Goal: Book appointment/travel/reservation

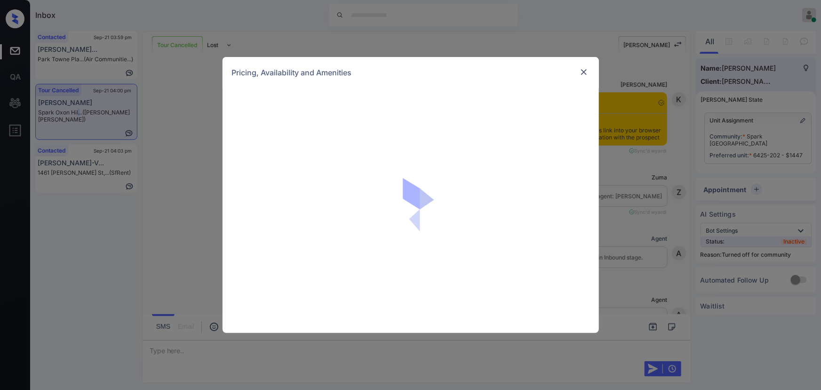
scroll to position [5966, 0]
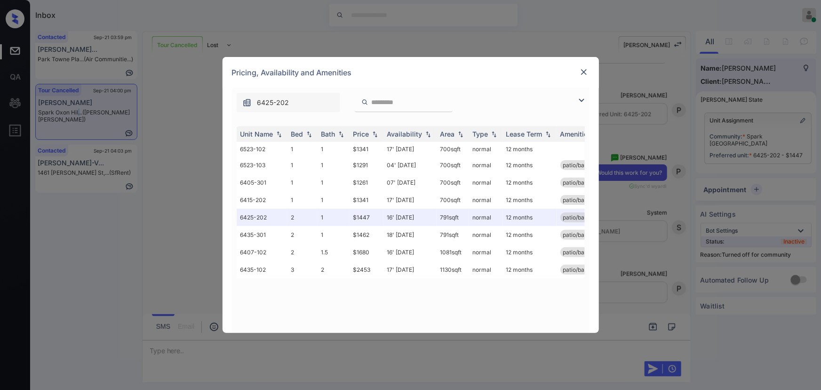
click at [582, 100] on img at bounding box center [581, 100] width 11 height 11
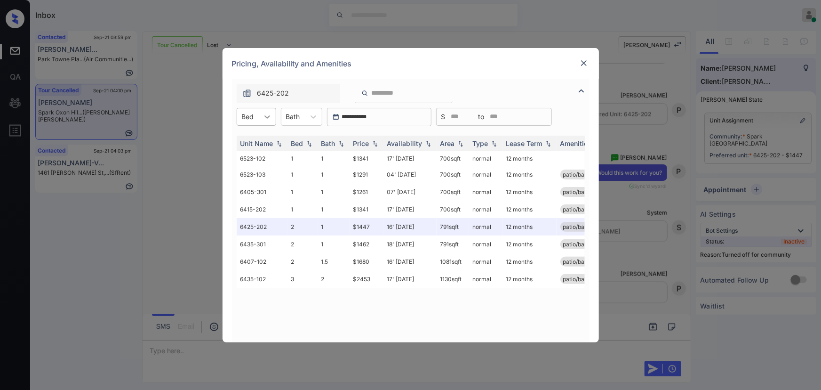
click at [273, 117] on div at bounding box center [267, 116] width 17 height 17
click at [253, 174] on div "3" at bounding box center [257, 173] width 40 height 17
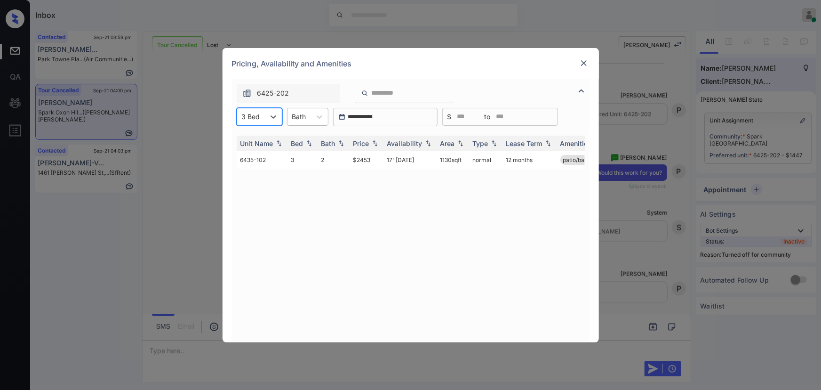
click at [306, 115] on div "Bath" at bounding box center [300, 117] width 24 height 14
click at [294, 171] on div "2" at bounding box center [307, 173] width 41 height 17
click at [373, 143] on img at bounding box center [374, 143] width 9 height 7
click at [392, 157] on td "17' Mar 26" at bounding box center [410, 159] width 53 height 17
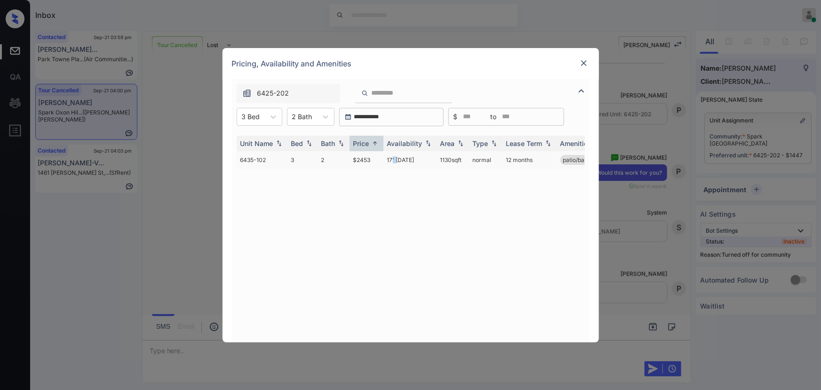
click at [392, 157] on td "17' Mar 26" at bounding box center [410, 159] width 53 height 17
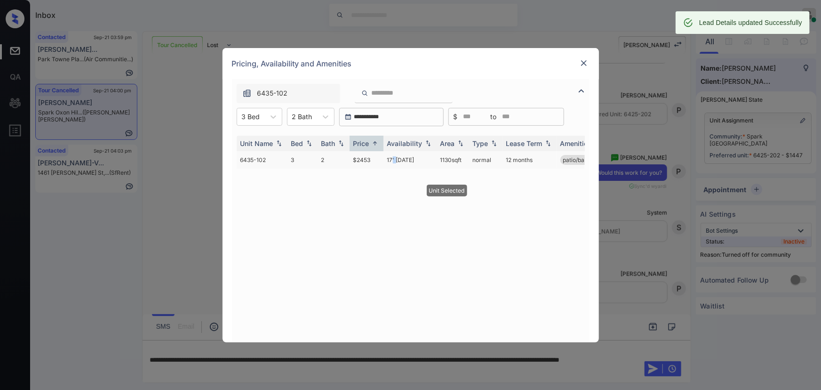
copy td "'"
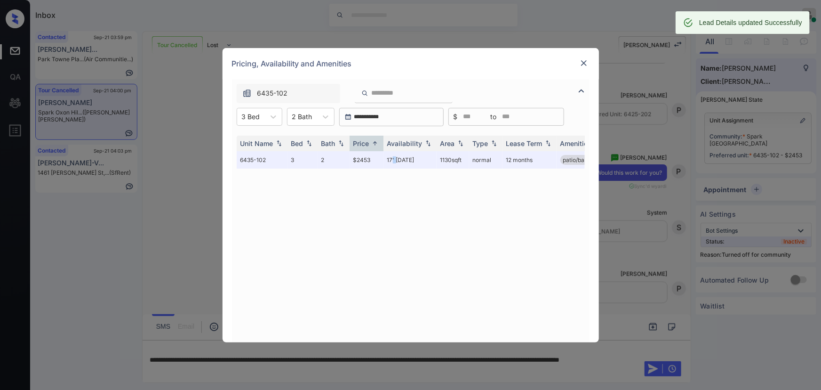
click at [585, 63] on img at bounding box center [583, 62] width 9 height 9
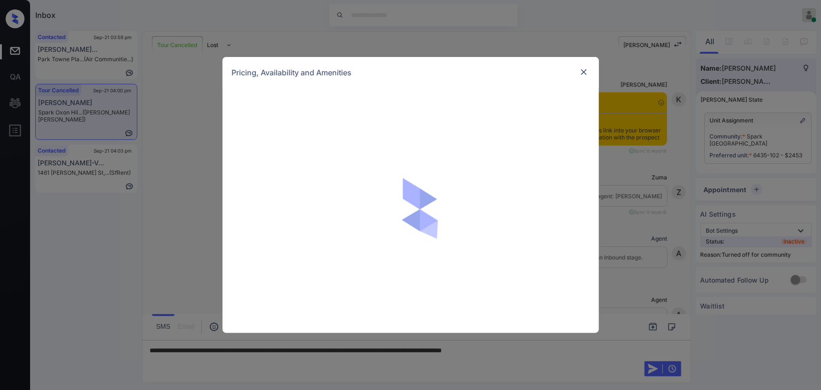
scroll to position [5966, 0]
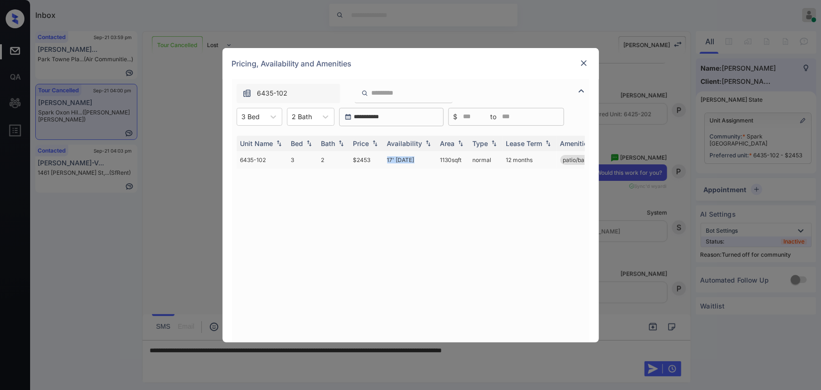
copy td "17' Mar 26"
drag, startPoint x: 417, startPoint y: 160, endPoint x: 387, endPoint y: 160, distance: 30.1
click at [387, 160] on td "17' Mar 26" at bounding box center [410, 159] width 53 height 17
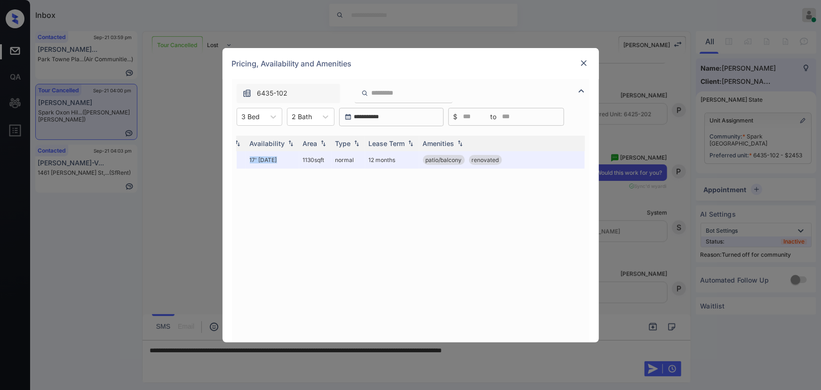
scroll to position [0, 142]
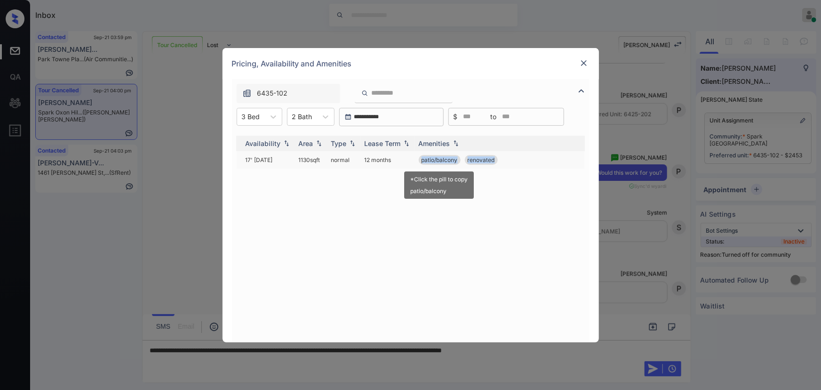
copy div "patio/balcony renovated"
drag, startPoint x: 508, startPoint y: 160, endPoint x: 418, endPoint y: 160, distance: 89.4
click at [419, 160] on div "patio/balcony renovated" at bounding box center [501, 160] width 164 height 10
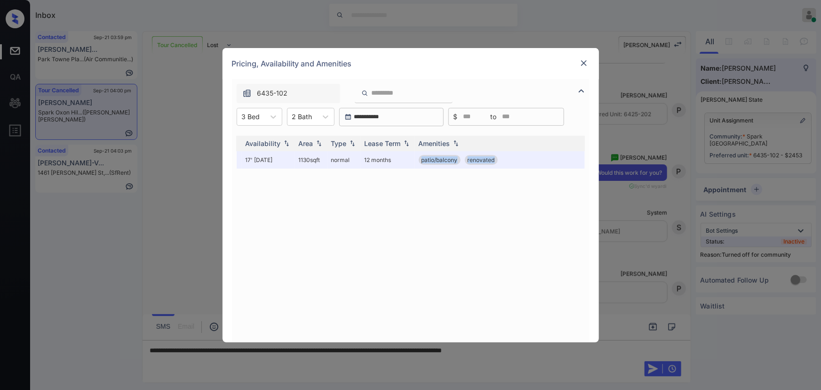
click at [580, 60] on img at bounding box center [583, 62] width 9 height 9
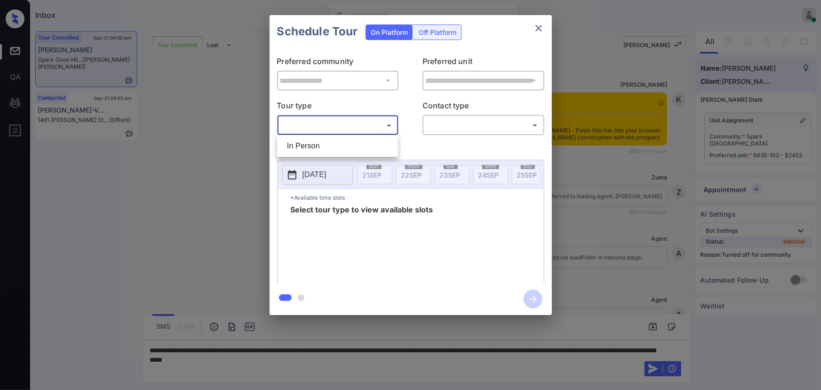
scroll to position [5082, 0]
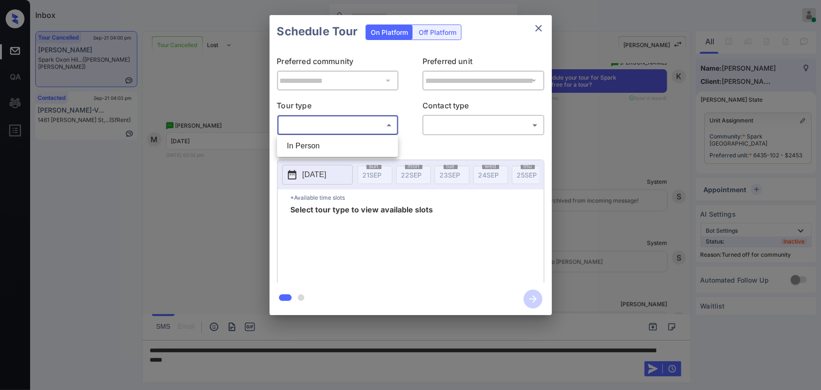
click at [313, 151] on li "In Person" at bounding box center [338, 145] width 116 height 17
type input "********"
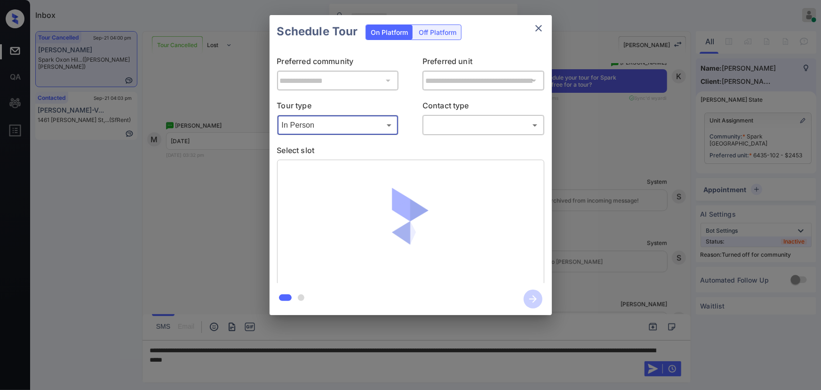
click at [453, 128] on body "Inbox Kenneth Umali Online Set yourself offline Set yourself on break Profile S…" at bounding box center [410, 195] width 821 height 390
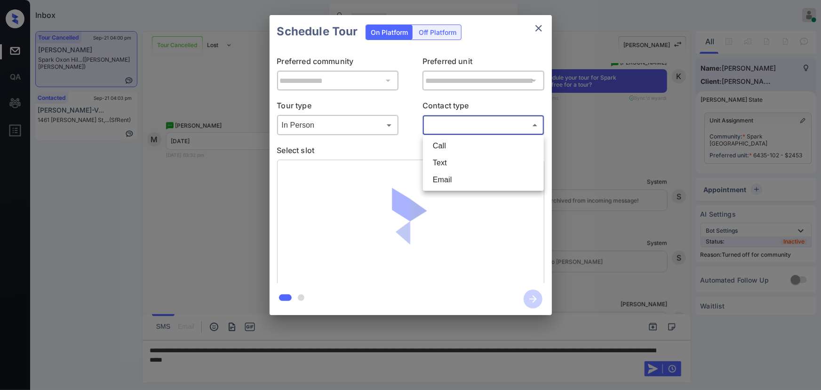
click at [439, 162] on li "Text" at bounding box center [483, 162] width 116 height 17
type input "****"
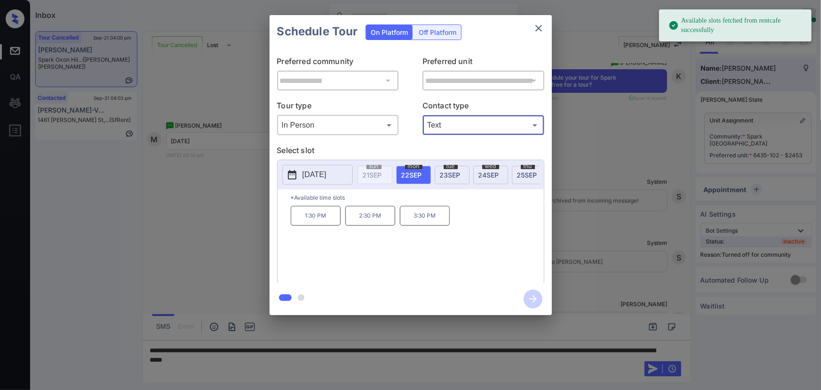
click at [319, 170] on p "2025-09-22" at bounding box center [315, 174] width 24 height 11
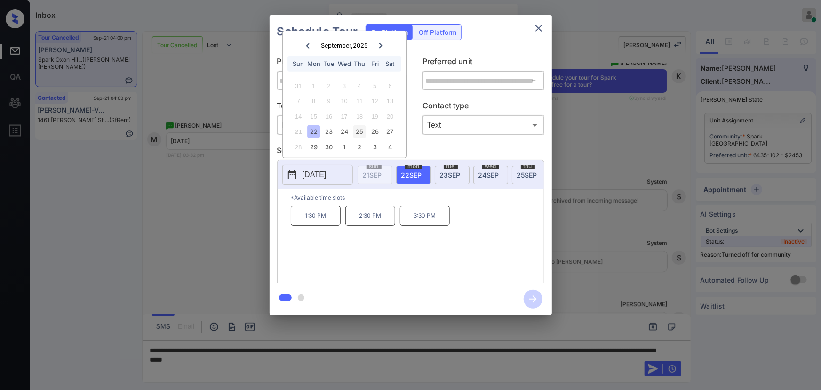
click at [357, 133] on div "25" at bounding box center [359, 131] width 13 height 13
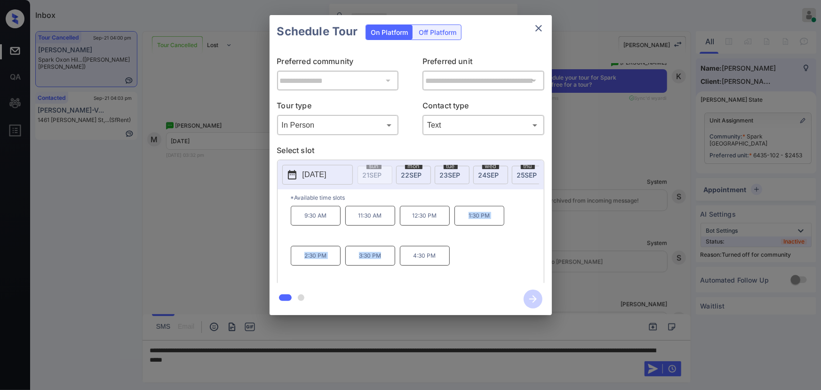
copy div "1:30 PM 2:30 PM 3:30 PM"
drag, startPoint x: 385, startPoint y: 261, endPoint x: 464, endPoint y: 228, distance: 85.0
click at [464, 228] on div "9:30 AM 11:30 AM 12:30 PM 1:30 PM 2:30 PM 3:30 PM 4:30 PM" at bounding box center [417, 243] width 253 height 75
click at [356, 361] on div at bounding box center [410, 195] width 821 height 390
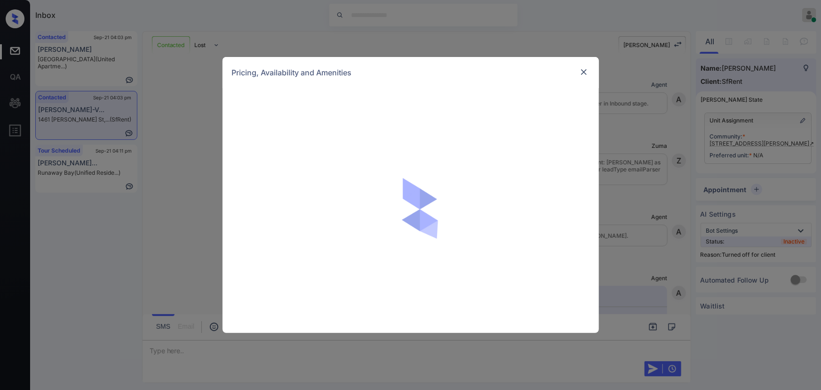
scroll to position [2320, 0]
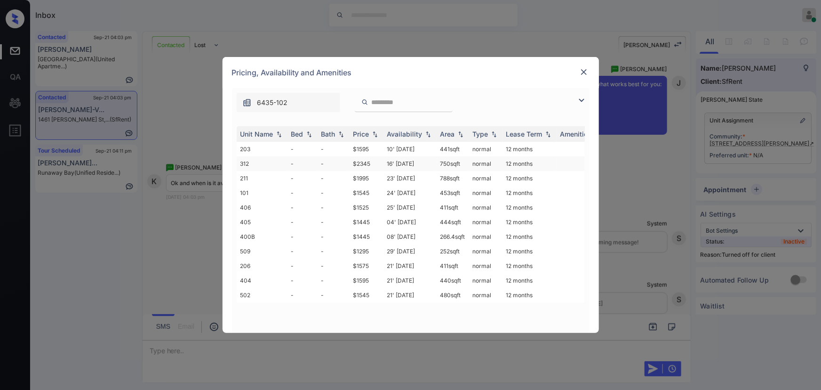
click at [364, 163] on td "$2345" at bounding box center [367, 163] width 34 height 15
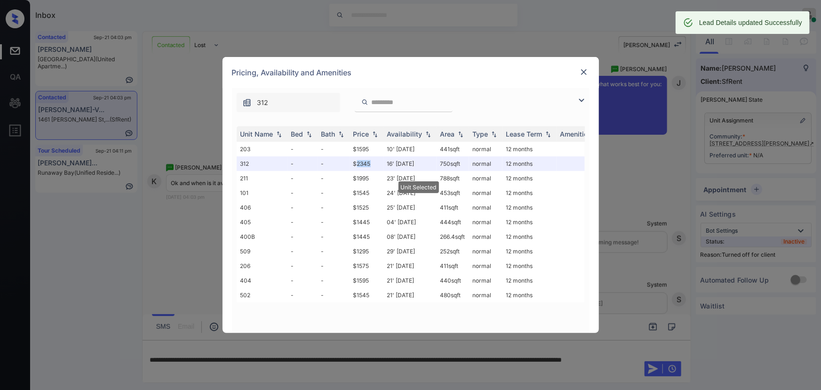
click at [583, 69] on img at bounding box center [583, 71] width 9 height 9
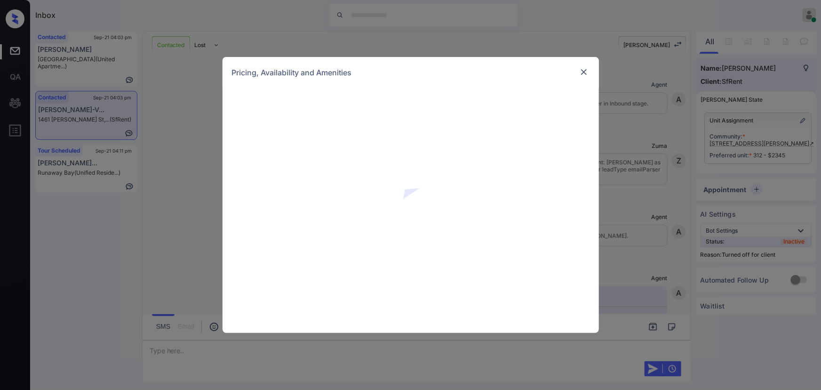
scroll to position [2306, 0]
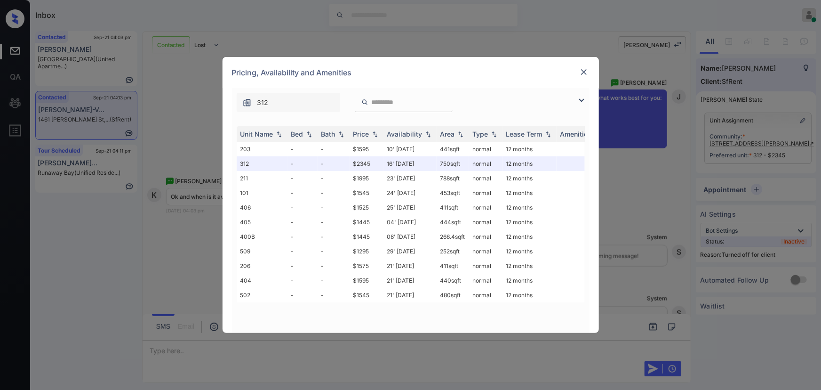
click at [584, 71] on img at bounding box center [583, 71] width 9 height 9
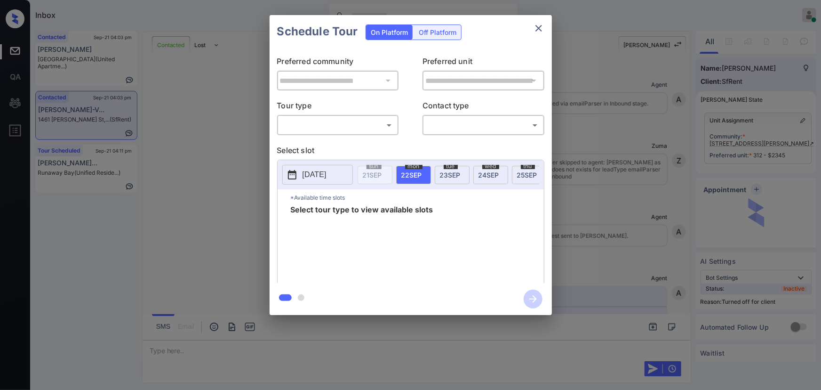
scroll to position [2306, 0]
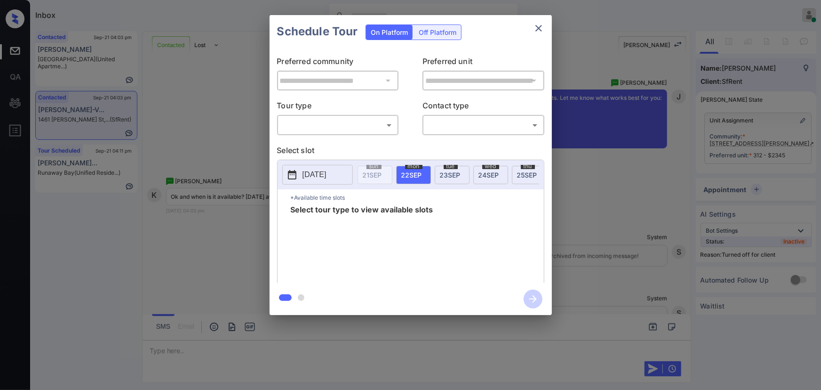
drag, startPoint x: 430, startPoint y: 32, endPoint x: 429, endPoint y: 47, distance: 15.6
click at [430, 31] on div "Off Platform" at bounding box center [437, 32] width 47 height 15
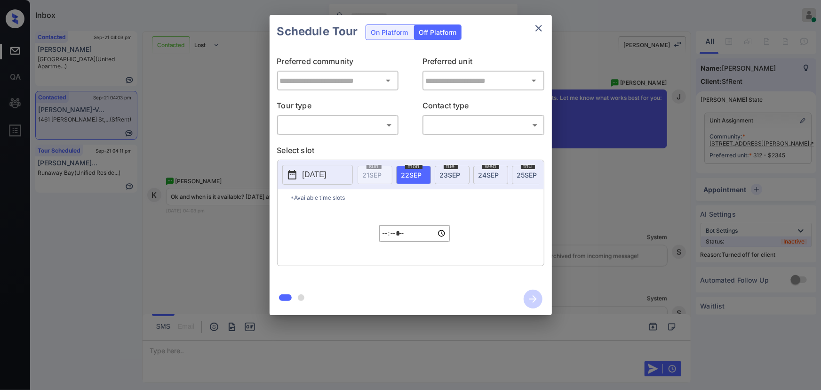
type input "**********"
click at [344, 121] on body "Inbox [PERSON_NAME] Online Set yourself offline Set yourself on break Profile S…" at bounding box center [410, 195] width 821 height 390
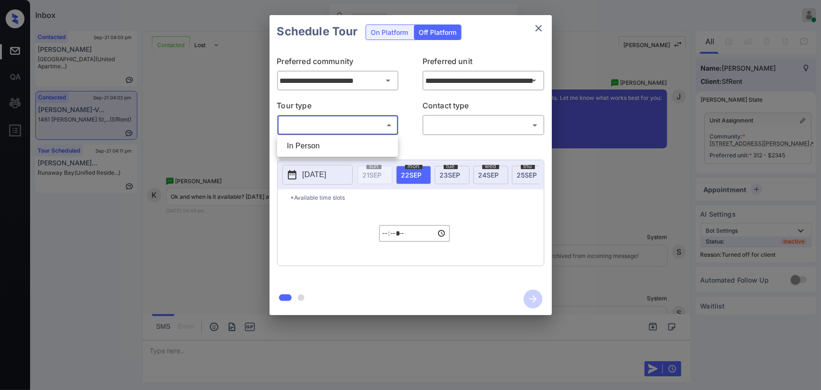
drag, startPoint x: 316, startPoint y: 144, endPoint x: 346, endPoint y: 146, distance: 30.2
click at [317, 144] on li "In Person" at bounding box center [338, 145] width 116 height 17
type input "********"
click at [456, 132] on body "Inbox [PERSON_NAME] Online Set yourself offline Set yourself on break Profile S…" at bounding box center [410, 195] width 821 height 390
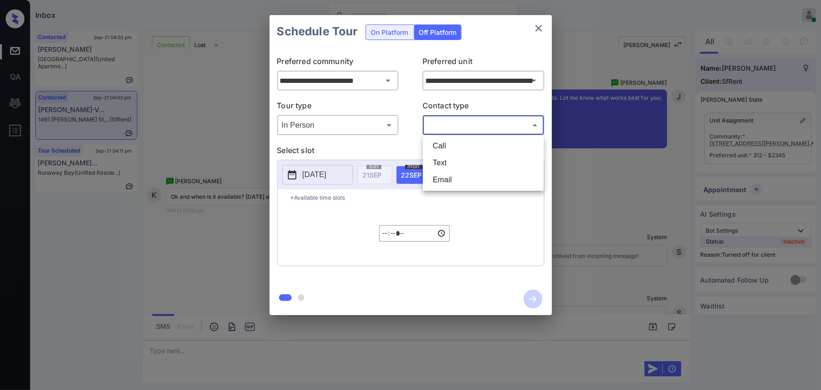
click at [445, 160] on li "Text" at bounding box center [483, 162] width 116 height 17
type input "****"
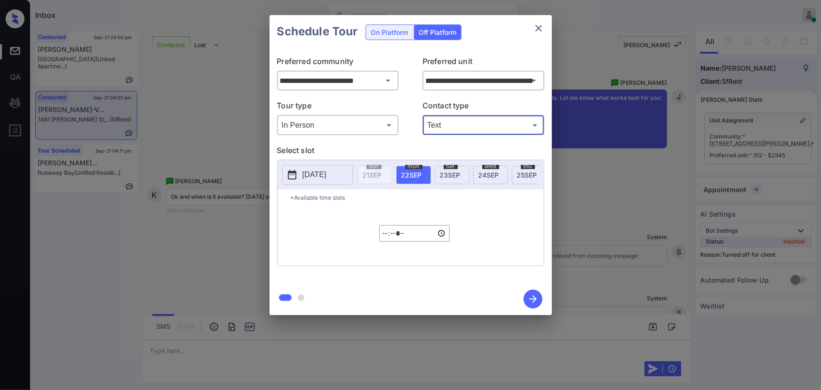
click at [446, 171] on span "23 SEP" at bounding box center [450, 175] width 21 height 8
click at [387, 241] on input "*****" at bounding box center [414, 233] width 71 height 16
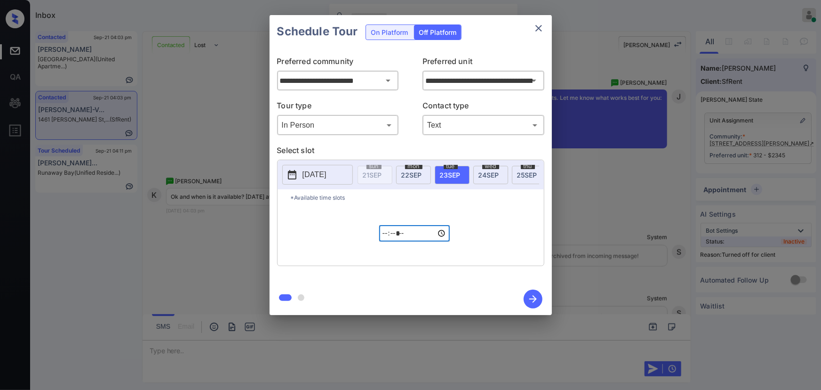
type input "*****"
click at [532, 300] on icon "button" at bounding box center [533, 298] width 19 height 19
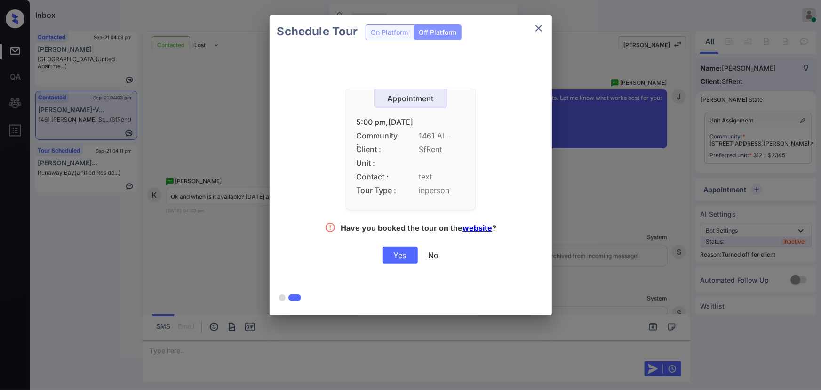
click at [402, 257] on div "Yes" at bounding box center [400, 255] width 35 height 17
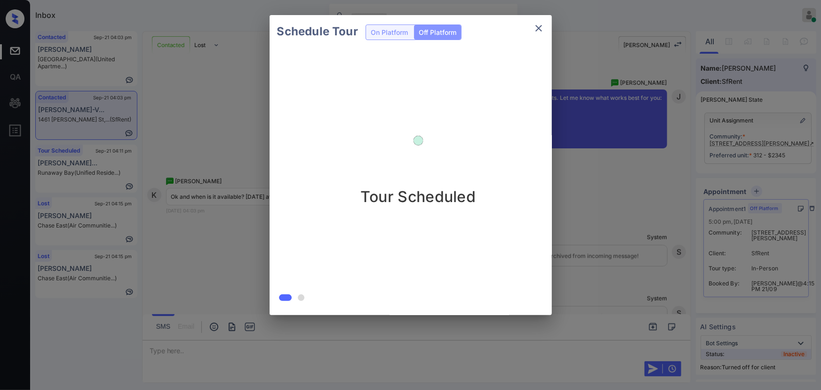
click at [335, 349] on div at bounding box center [410, 195] width 821 height 390
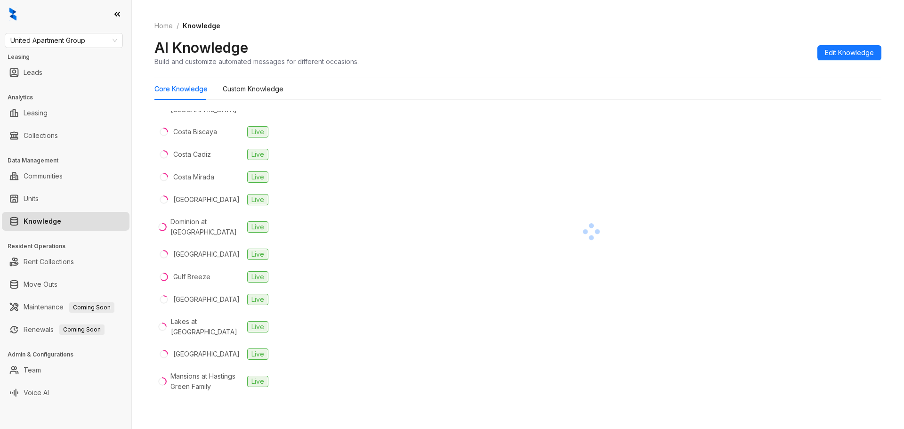
scroll to position [251, 0]
click at [201, 248] on div "[GEOGRAPHIC_DATA]" at bounding box center [206, 253] width 66 height 10
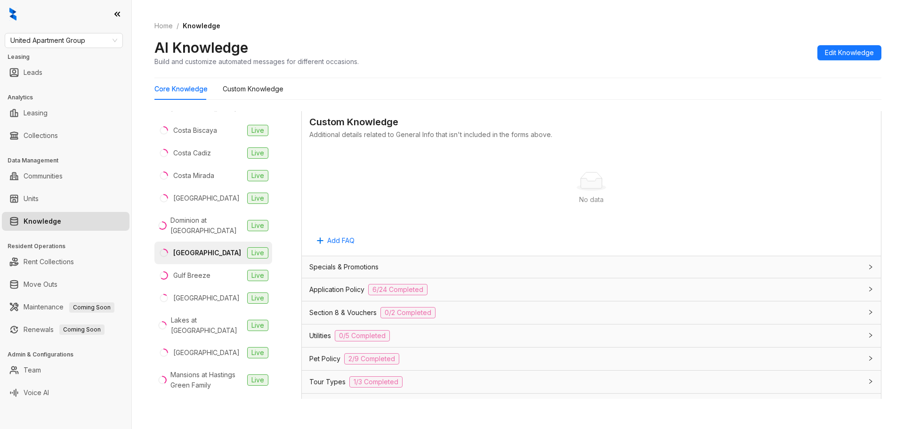
scroll to position [471, 0]
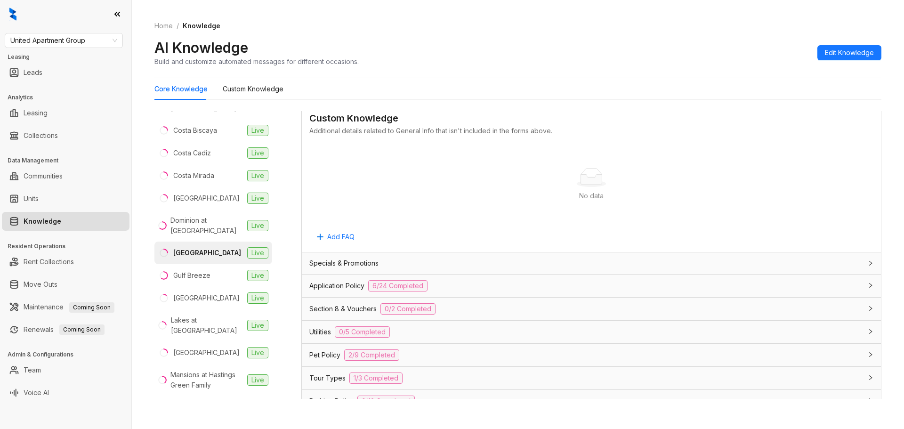
click at [338, 287] on span "Application Policy" at bounding box center [336, 286] width 55 height 10
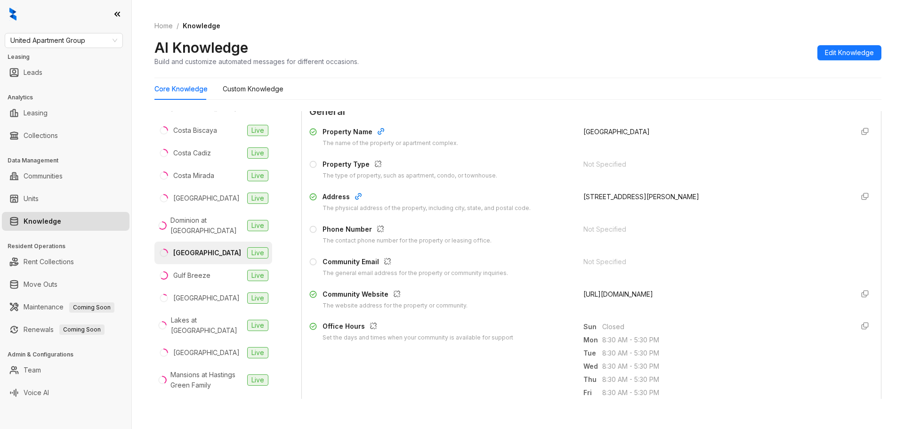
scroll to position [94, 0]
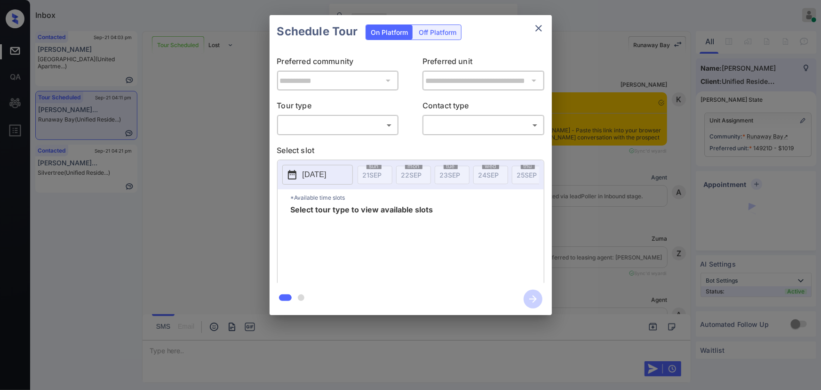
scroll to position [5214, 0]
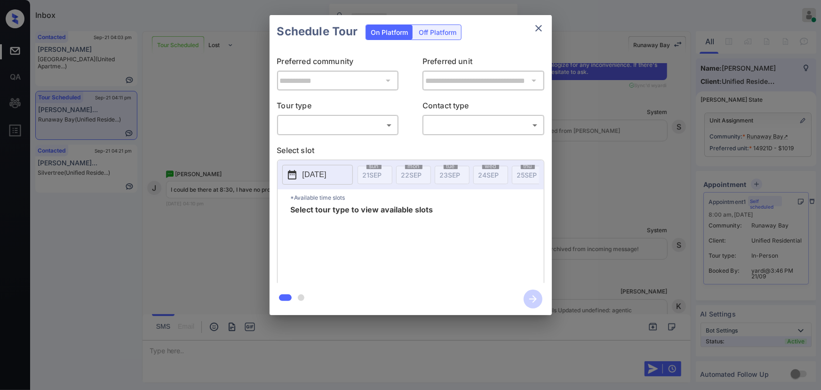
click at [330, 124] on body "Inbox [PERSON_NAME] Online Set yourself offline Set yourself on break Profile S…" at bounding box center [410, 195] width 821 height 390
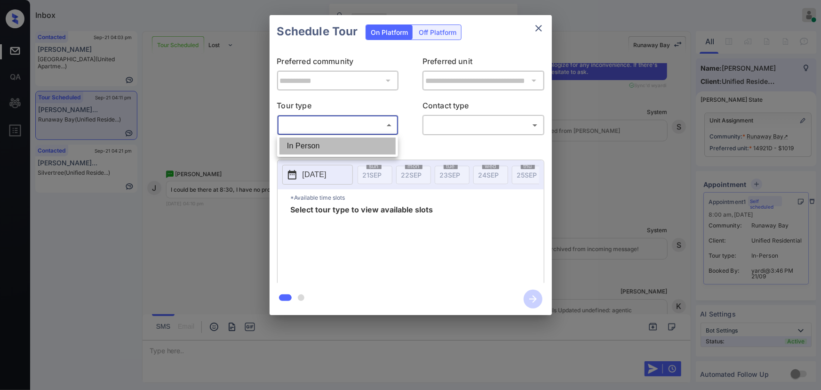
click at [315, 147] on li "In Person" at bounding box center [338, 145] width 116 height 17
type input "********"
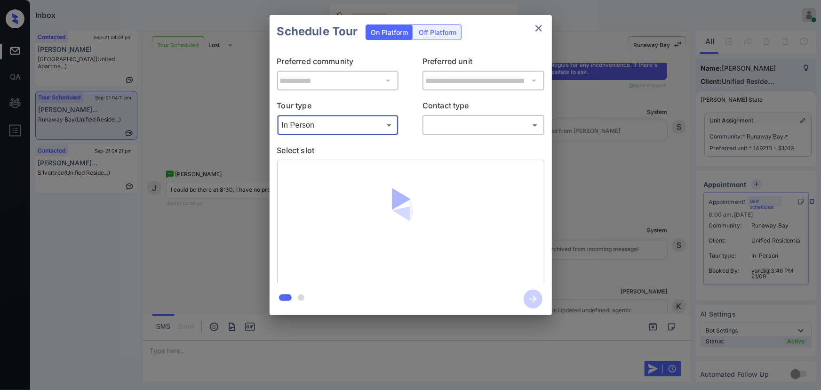
click at [447, 122] on body "Inbox [PERSON_NAME] Online Set yourself offline Set yourself on break Profile S…" at bounding box center [410, 195] width 821 height 390
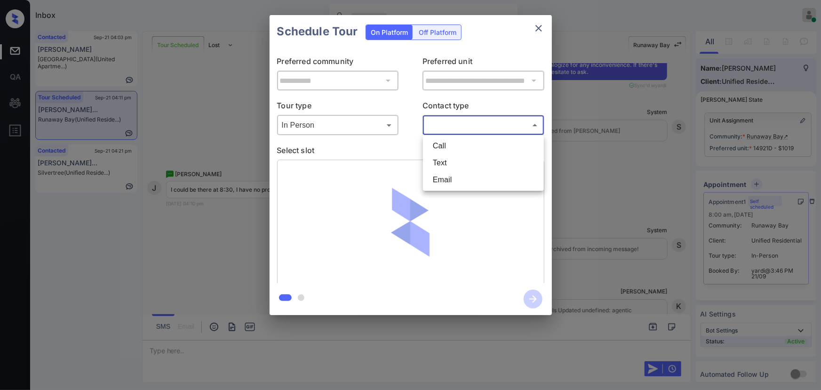
click at [437, 160] on li "Text" at bounding box center [483, 162] width 116 height 17
type input "****"
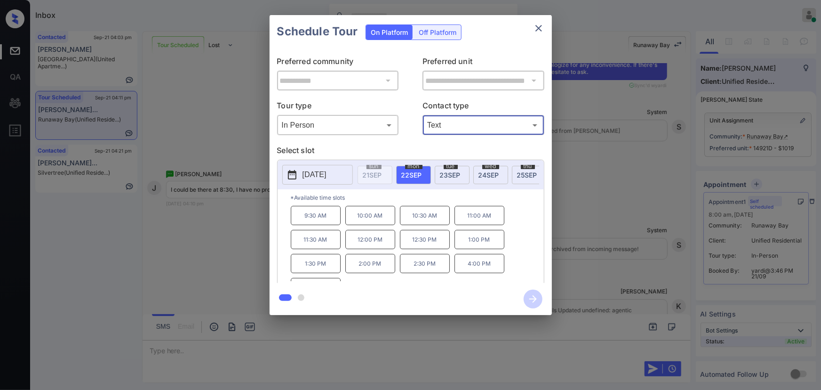
click at [321, 220] on p "9:30 AM" at bounding box center [316, 215] width 50 height 19
click at [470, 348] on div at bounding box center [410, 195] width 821 height 390
